Goal: Information Seeking & Learning: Learn about a topic

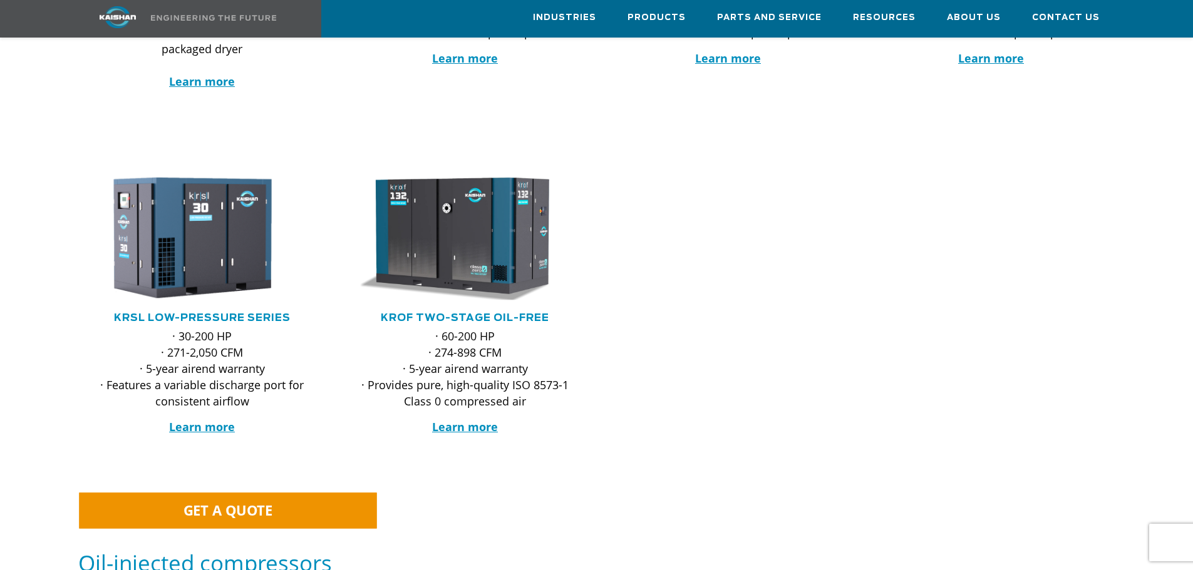
scroll to position [501, 0]
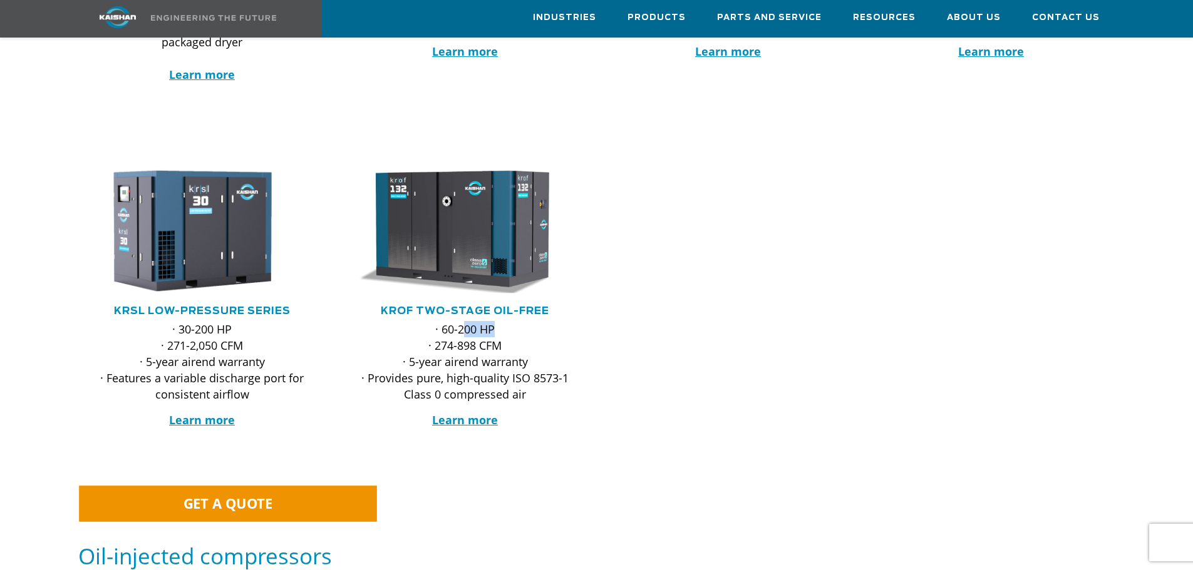
click at [453, 321] on p "· 60-200 HP · 274-898 CFM · 5-year airend warranty · Provides pure, high-qualit…" at bounding box center [465, 361] width 223 height 81
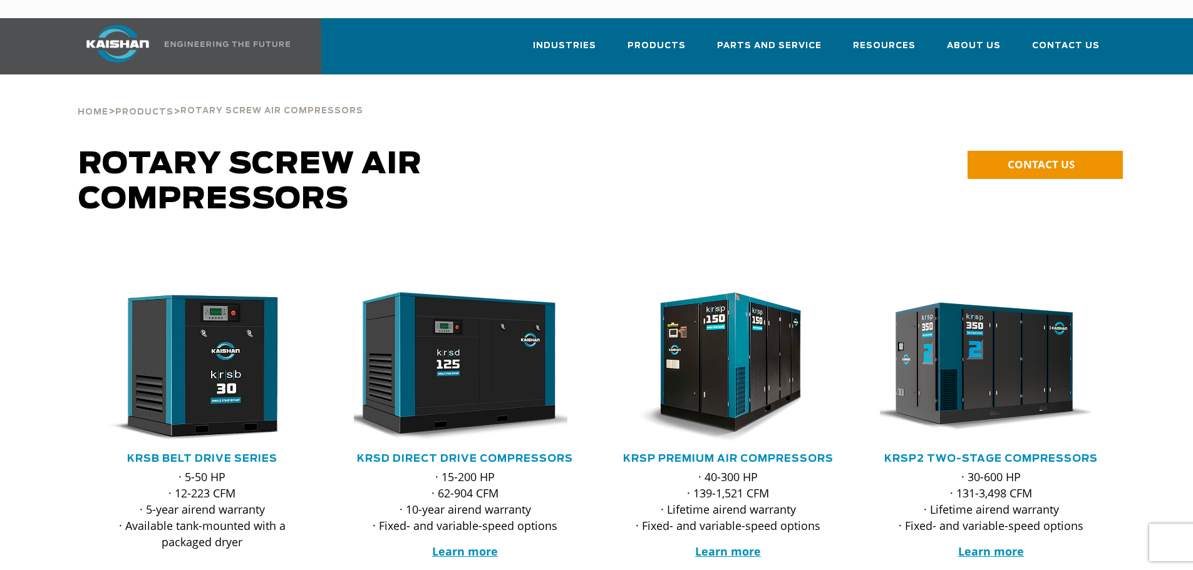
scroll to position [0, 0]
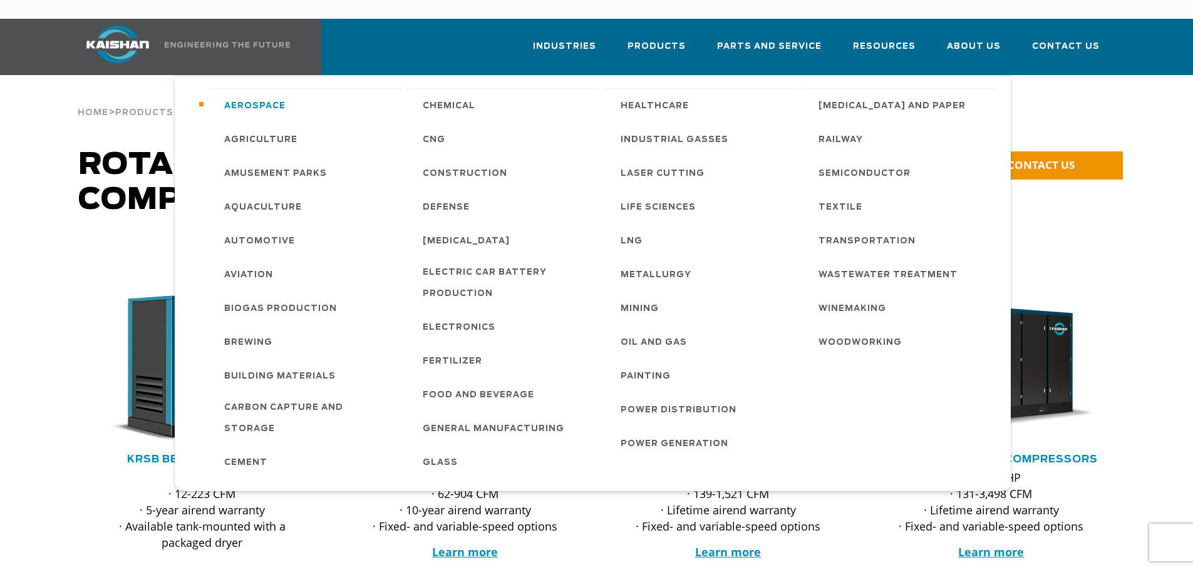
click at [275, 96] on span "Aerospace" at bounding box center [254, 106] width 61 height 21
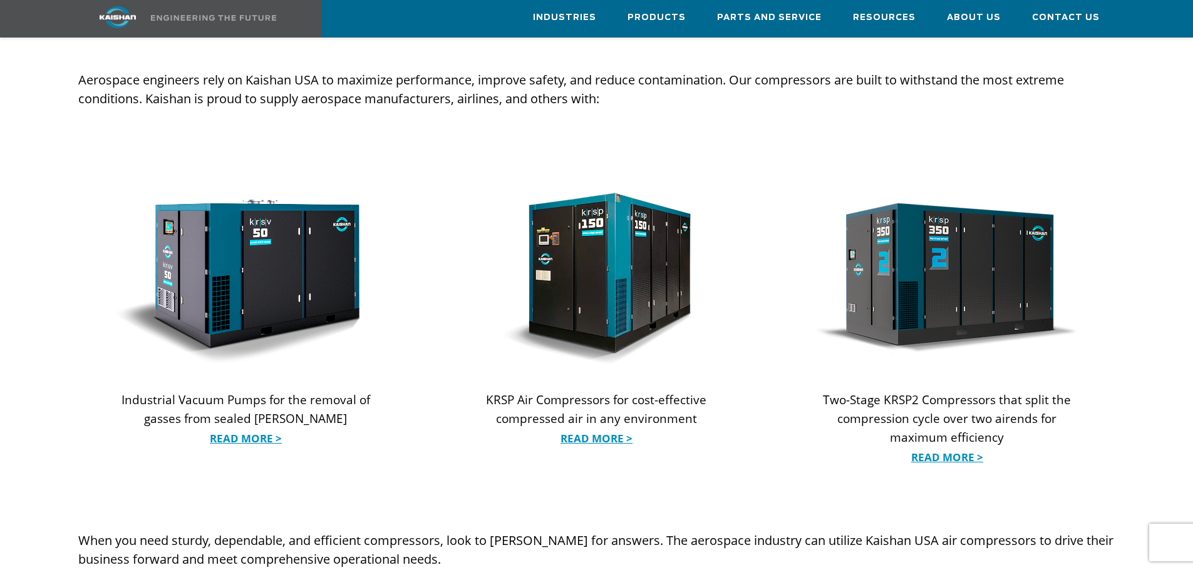
scroll to position [1190, 0]
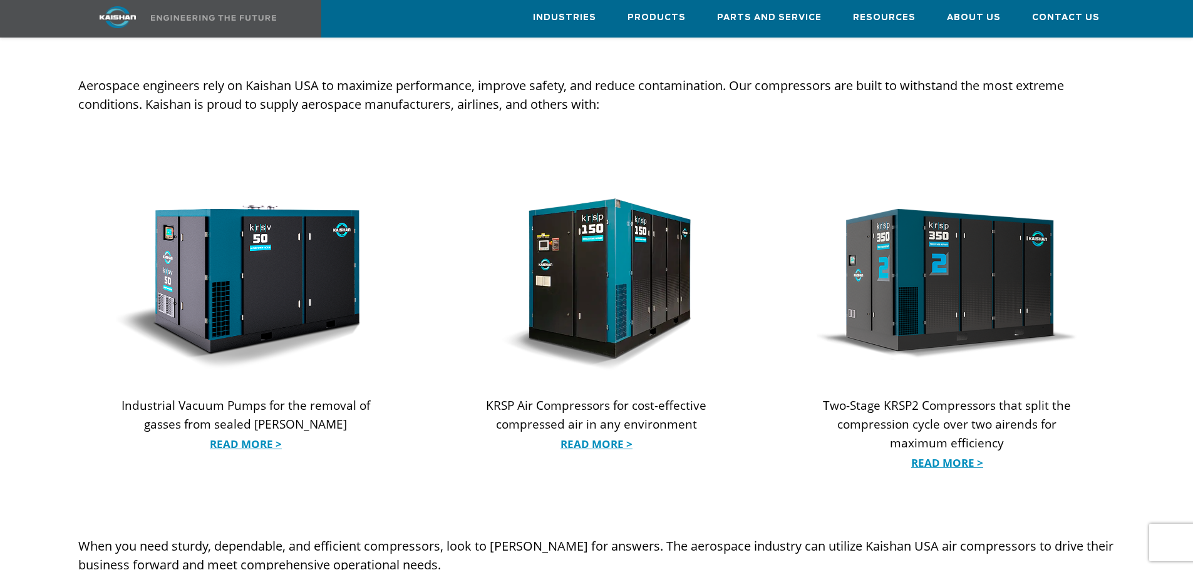
click at [922, 279] on img at bounding box center [946, 284] width 260 height 173
click at [929, 425] on p "Two-Stage KRSP2 Compressors that split the compression cycle over two airends f…" at bounding box center [946, 433] width 260 height 75
